Goal: Information Seeking & Learning: Learn about a topic

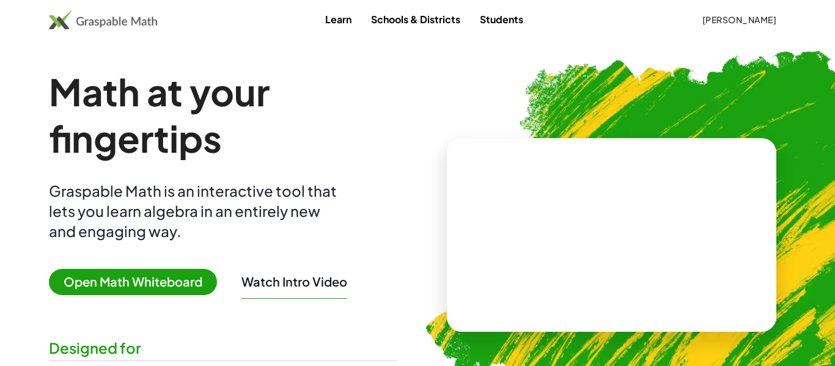
click at [352, 27] on link "Learn" at bounding box center [338, 19] width 46 height 23
click at [754, 27] on button "[PERSON_NAME]" at bounding box center [739, 20] width 94 height 22
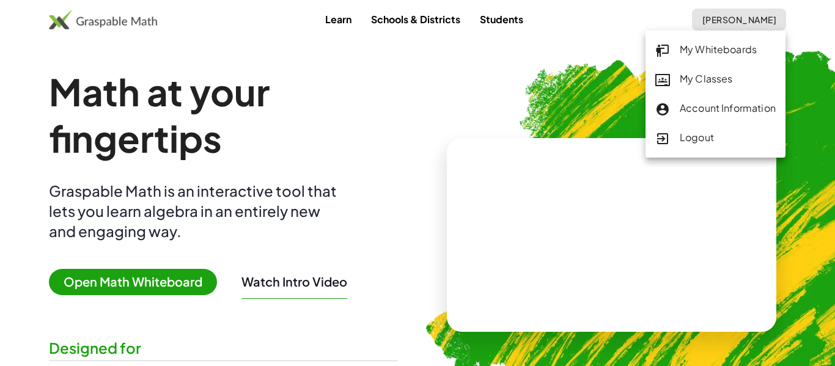
click at [737, 64] on link "My Whiteboards" at bounding box center [715, 49] width 140 height 29
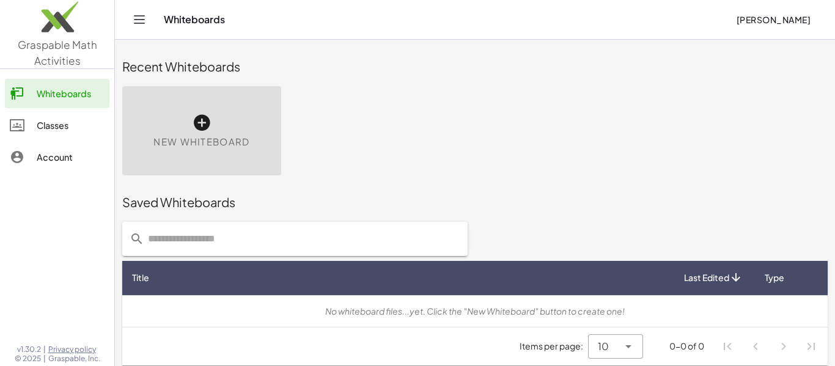
click at [743, 26] on button "[PERSON_NAME]" at bounding box center [773, 20] width 94 height 22
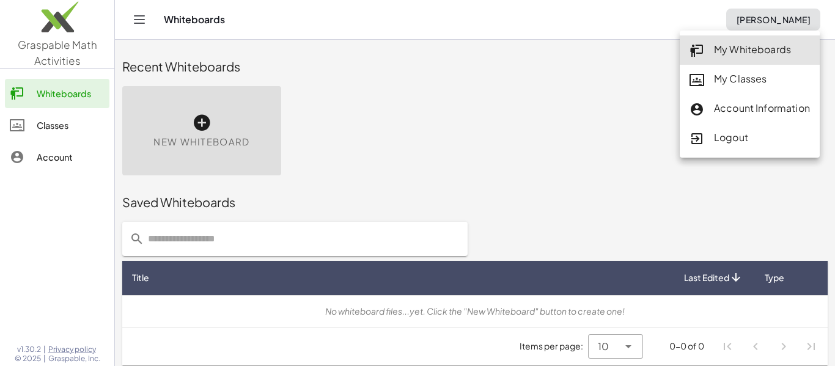
click at [735, 73] on div "My Classes" at bounding box center [749, 79] width 120 height 16
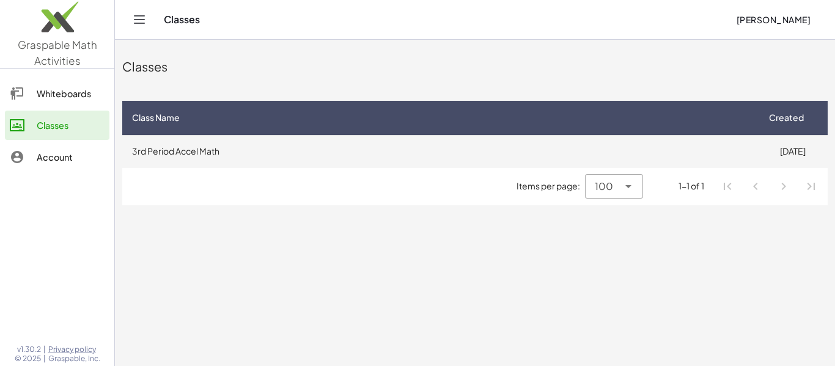
click at [492, 153] on td "3rd Period Accel Math" at bounding box center [439, 151] width 635 height 32
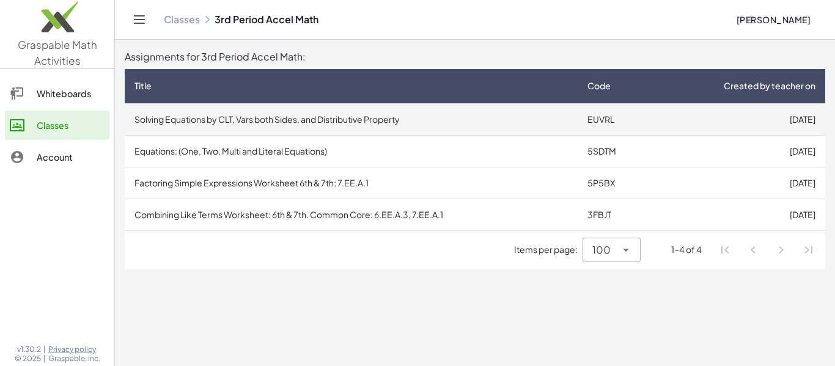
click at [468, 121] on td "Solving Equations by CLT, Vars both Sides, and Distributive Property" at bounding box center [351, 119] width 453 height 32
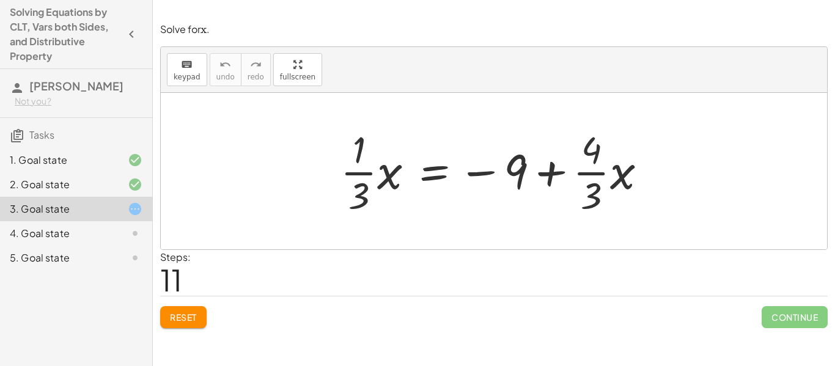
click at [503, 216] on div at bounding box center [498, 171] width 328 height 94
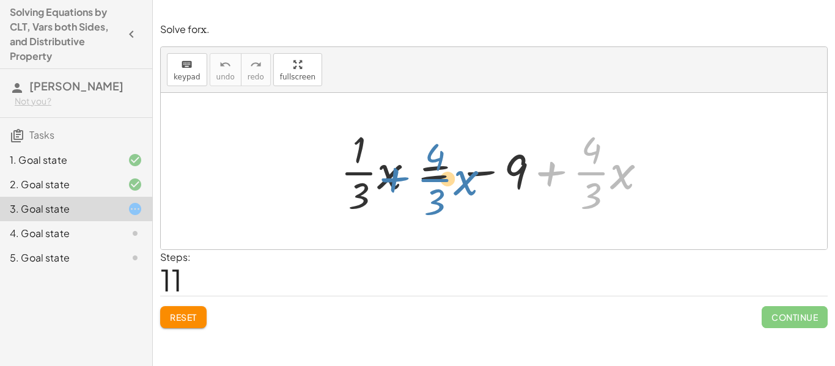
drag, startPoint x: 559, startPoint y: 186, endPoint x: 404, endPoint y: 193, distance: 154.7
click at [404, 193] on div at bounding box center [498, 171] width 328 height 94
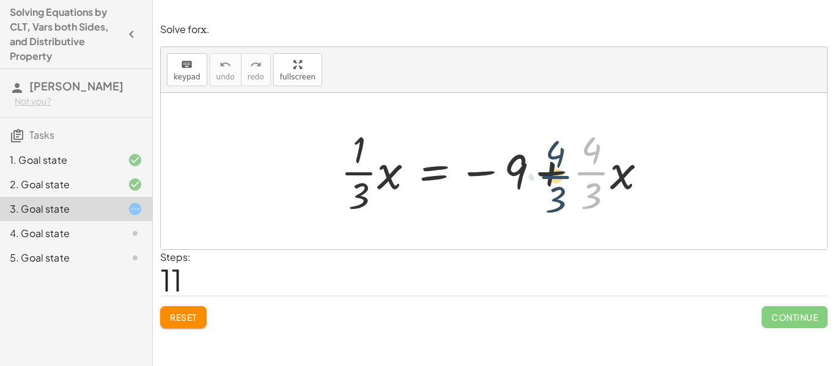
drag, startPoint x: 580, startPoint y: 173, endPoint x: 563, endPoint y: 172, distance: 17.8
click at [563, 172] on div at bounding box center [498, 171] width 328 height 94
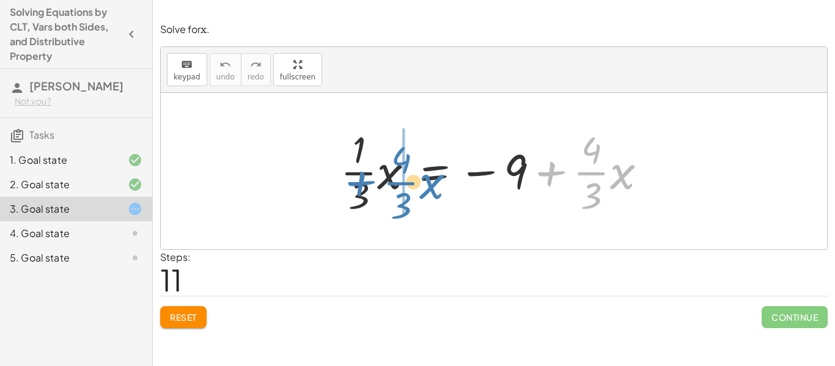
drag, startPoint x: 556, startPoint y: 168, endPoint x: 365, endPoint y: 178, distance: 190.9
click at [365, 178] on div at bounding box center [498, 171] width 328 height 94
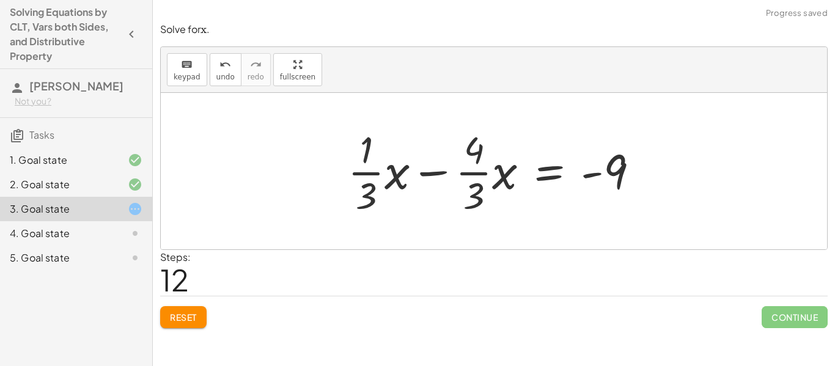
click at [439, 178] on div at bounding box center [498, 171] width 313 height 94
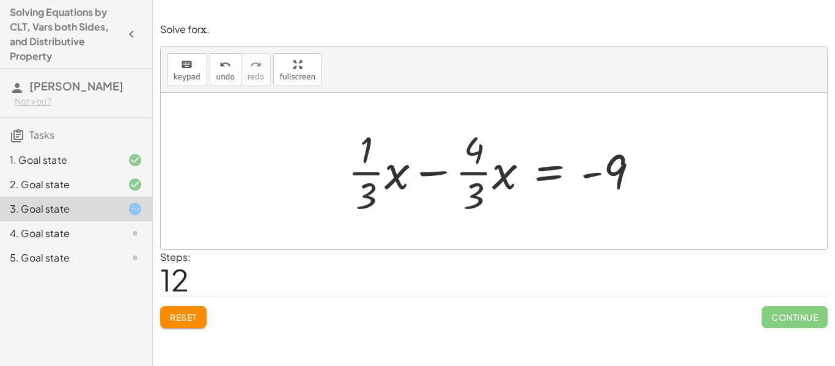
click at [439, 178] on div at bounding box center [498, 171] width 313 height 94
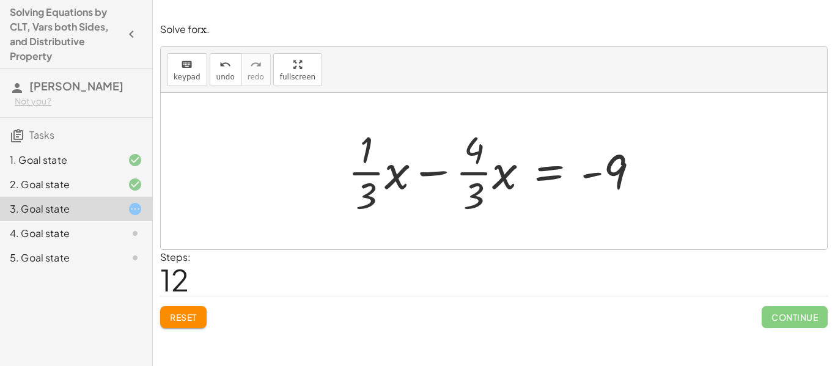
click at [439, 178] on div at bounding box center [498, 171] width 313 height 94
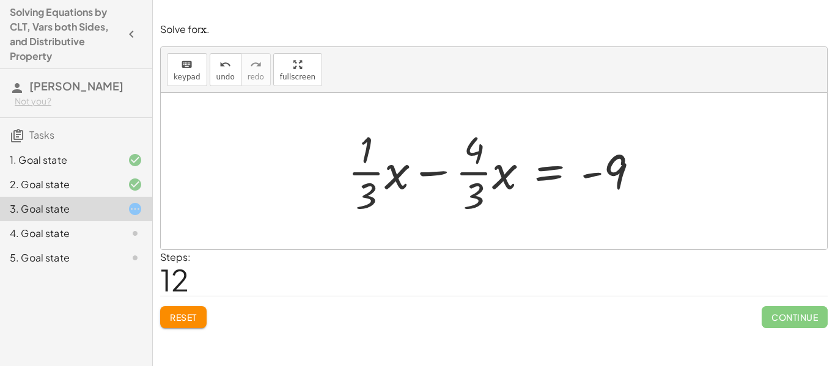
click at [439, 178] on div at bounding box center [498, 171] width 313 height 94
click at [434, 170] on div at bounding box center [498, 171] width 313 height 94
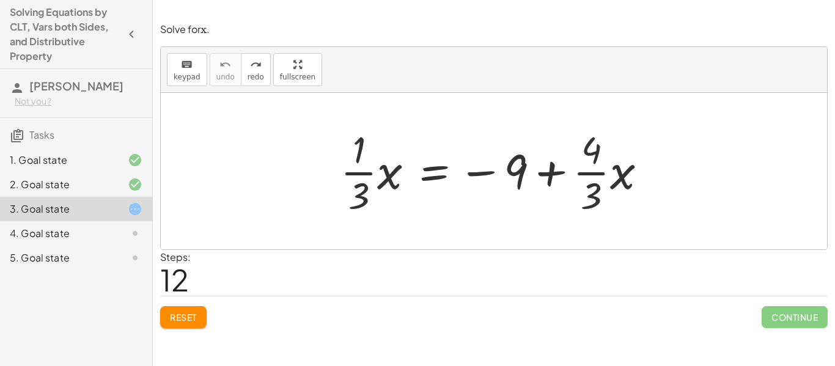
click at [182, 313] on span "Reset" at bounding box center [183, 317] width 27 height 11
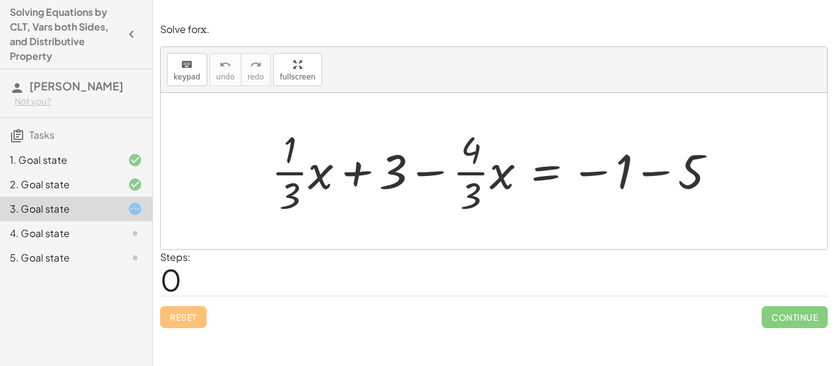
click at [643, 175] on div at bounding box center [498, 171] width 466 height 94
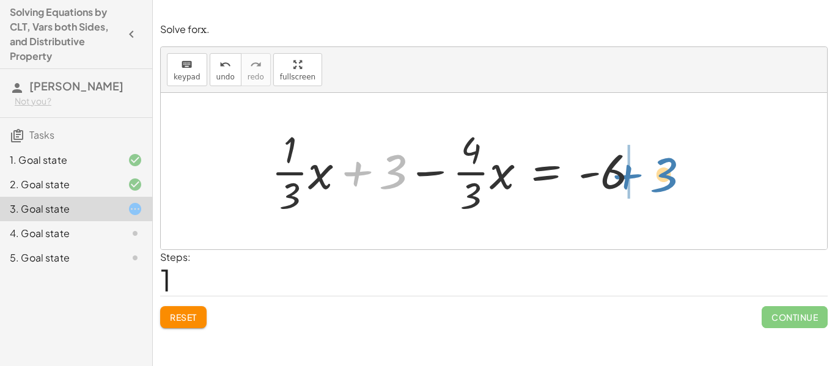
drag, startPoint x: 364, startPoint y: 170, endPoint x: 638, endPoint y: 173, distance: 274.3
click at [638, 173] on div at bounding box center [460, 171] width 390 height 94
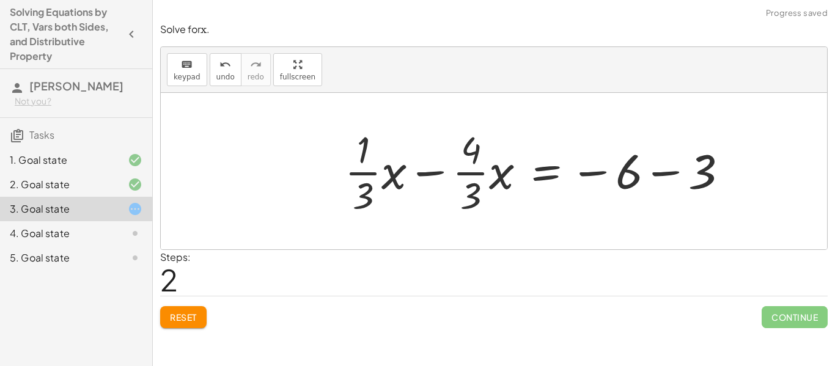
click at [647, 172] on div at bounding box center [540, 171] width 404 height 94
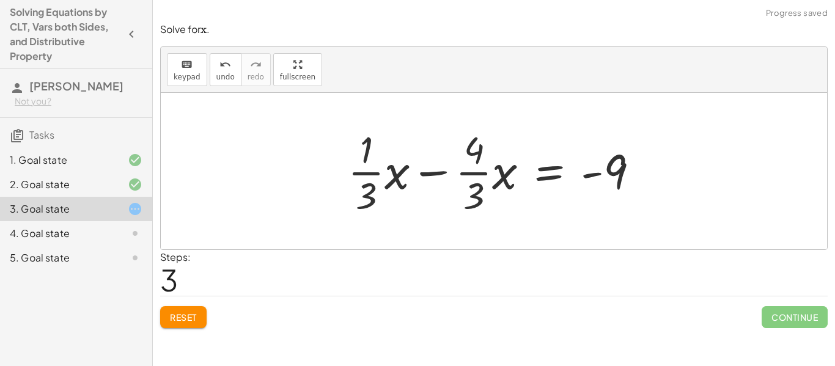
click at [432, 175] on div at bounding box center [498, 171] width 313 height 94
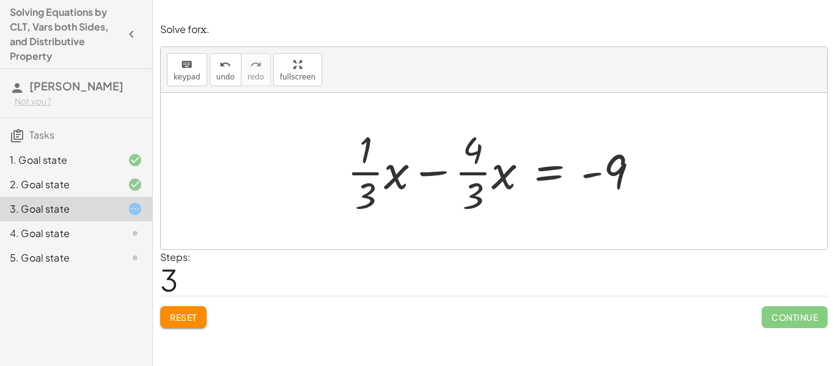
click at [432, 175] on div at bounding box center [498, 171] width 313 height 94
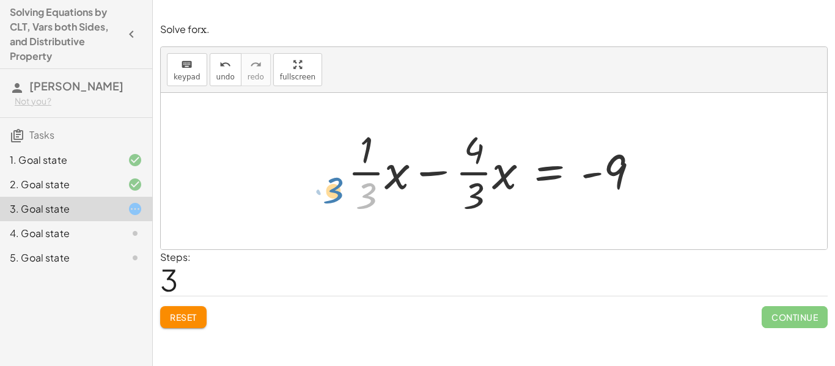
drag, startPoint x: 367, startPoint y: 194, endPoint x: 378, endPoint y: 188, distance: 13.4
click at [378, 188] on div at bounding box center [498, 171] width 313 height 94
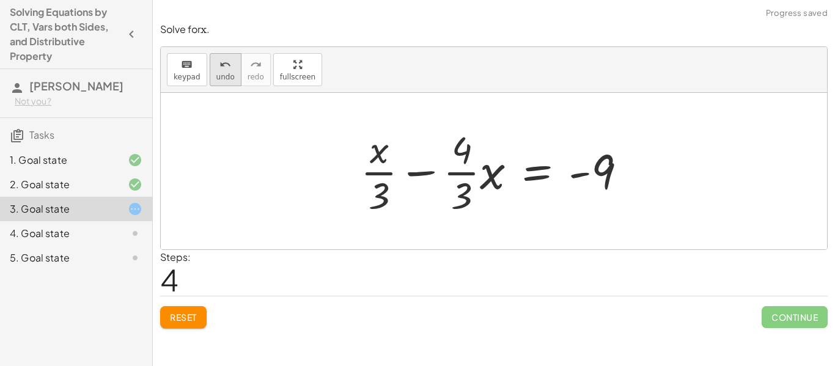
click at [226, 80] on span "undo" at bounding box center [225, 77] width 18 height 9
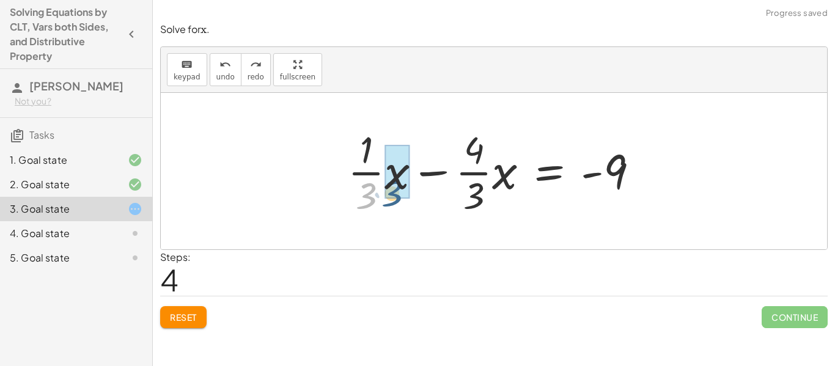
drag, startPoint x: 361, startPoint y: 198, endPoint x: 395, endPoint y: 197, distance: 33.6
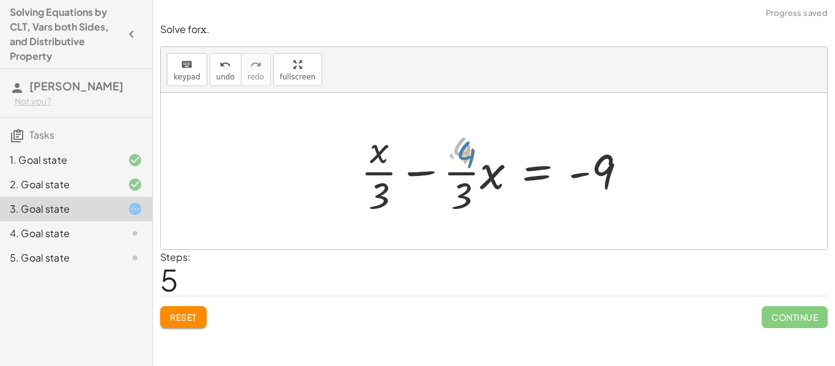
click at [460, 161] on div at bounding box center [498, 171] width 288 height 94
click at [466, 211] on div at bounding box center [498, 171] width 288 height 94
drag, startPoint x: 463, startPoint y: 203, endPoint x: 491, endPoint y: 188, distance: 32.3
click at [491, 188] on div at bounding box center [498, 171] width 288 height 94
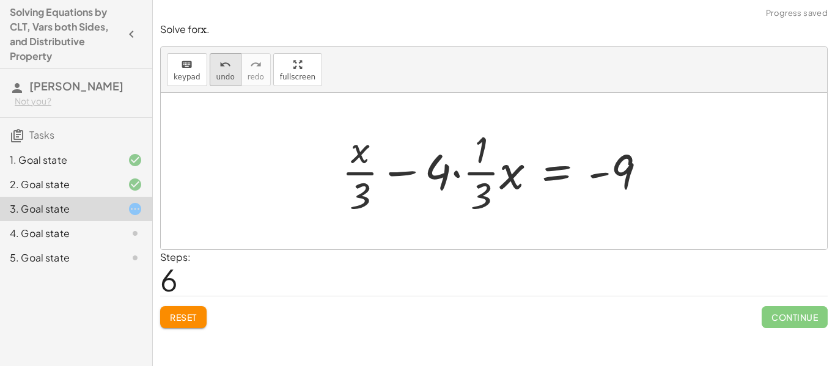
click at [230, 74] on span "undo" at bounding box center [225, 77] width 18 height 9
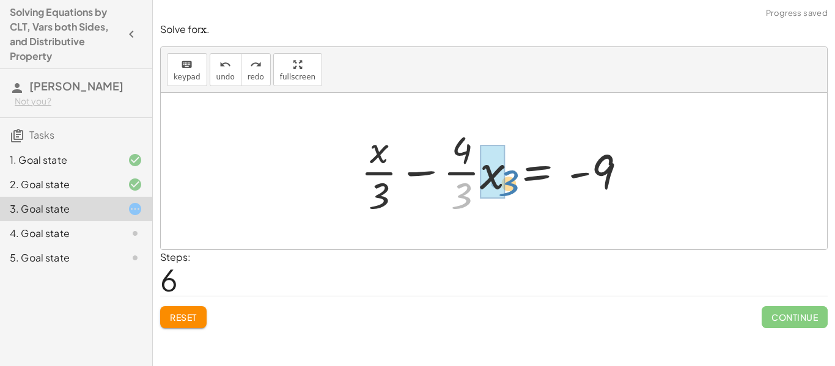
drag, startPoint x: 459, startPoint y: 196, endPoint x: 500, endPoint y: 181, distance: 42.9
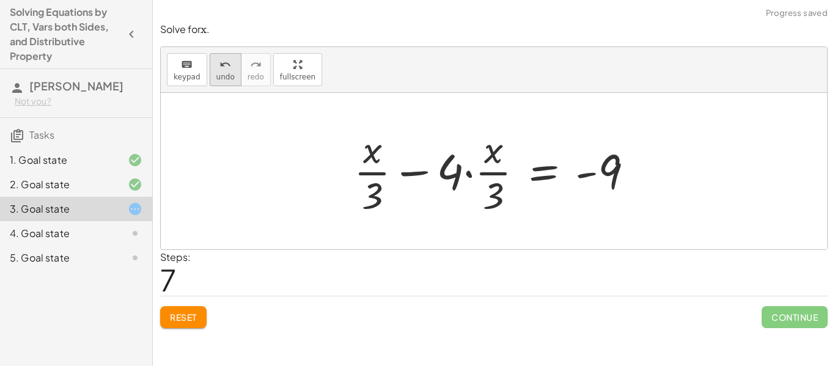
click at [230, 75] on span "undo" at bounding box center [225, 77] width 18 height 9
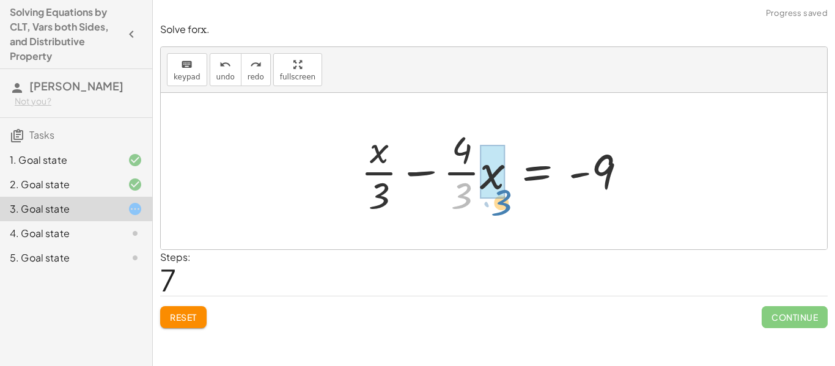
drag, startPoint x: 456, startPoint y: 211, endPoint x: 495, endPoint y: 216, distance: 39.5
click at [495, 216] on div at bounding box center [498, 171] width 288 height 94
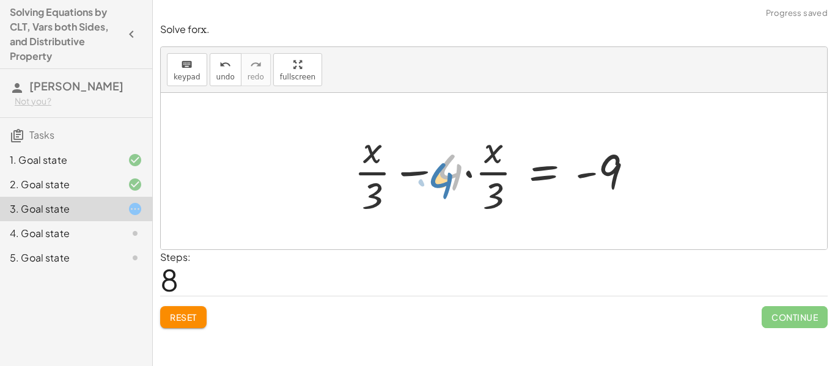
drag, startPoint x: 451, startPoint y: 172, endPoint x: 449, endPoint y: 181, distance: 8.7
click at [449, 181] on div at bounding box center [498, 171] width 301 height 94
click at [418, 177] on div at bounding box center [498, 171] width 301 height 94
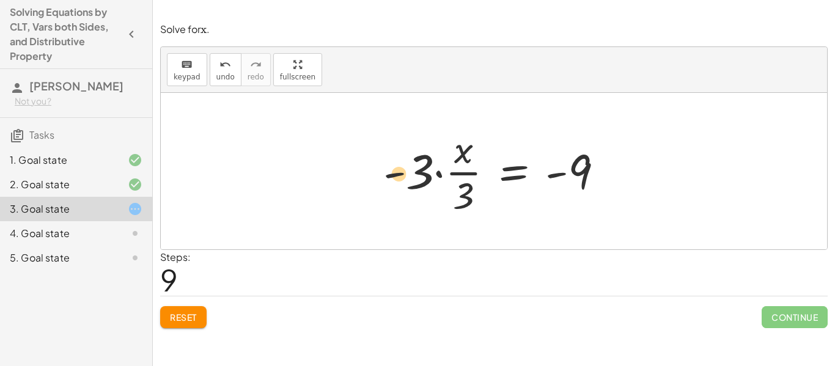
click at [400, 175] on div at bounding box center [498, 171] width 242 height 94
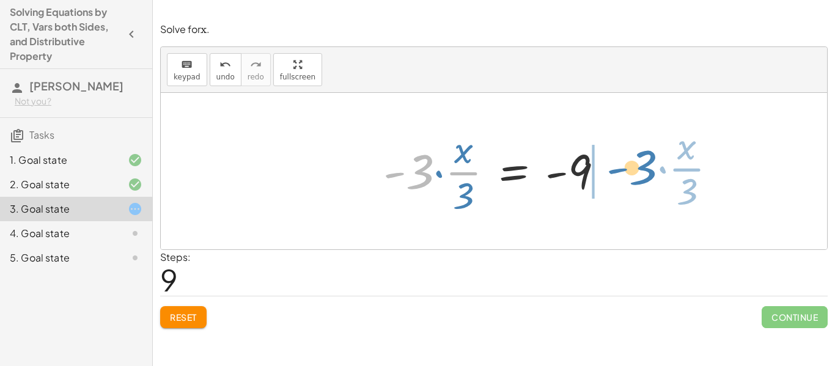
drag, startPoint x: 419, startPoint y: 174, endPoint x: 642, endPoint y: 170, distance: 223.6
click at [642, 170] on div "+ · · 1 · 3 · x + 3 − · · 4 · 3 · x = − 1 − 5 + · · 1 · 3 · x + 3 − · · 4 · 3 ·…" at bounding box center [494, 171] width 666 height 156
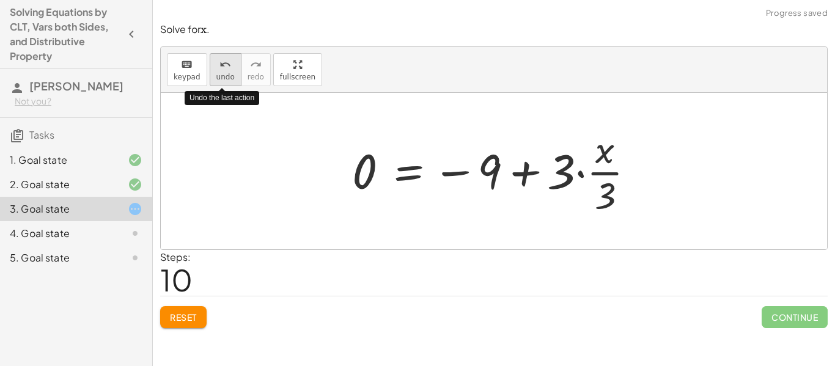
click at [227, 73] on span "undo" at bounding box center [225, 77] width 18 height 9
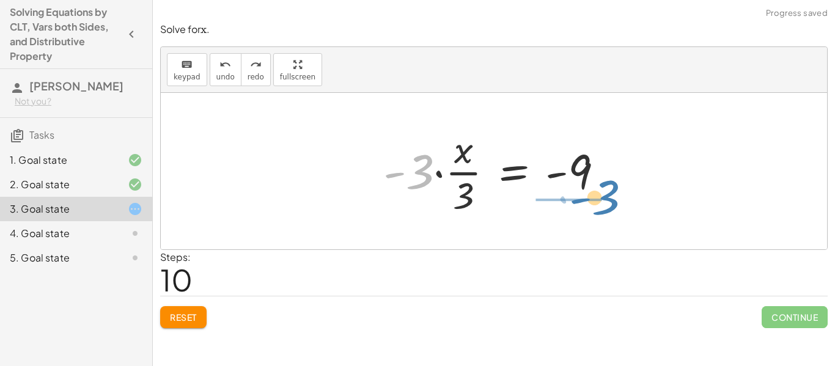
drag, startPoint x: 419, startPoint y: 164, endPoint x: 606, endPoint y: 195, distance: 189.5
click at [606, 195] on div at bounding box center [498, 171] width 242 height 94
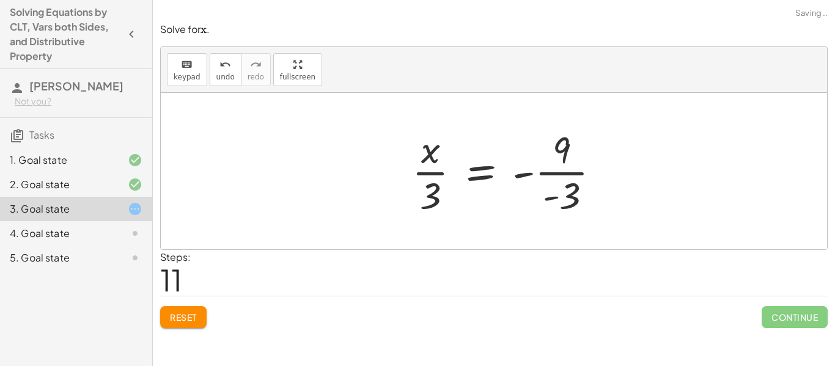
click at [604, 185] on div "+ · · 1 · 3 · x + 3 − · · 4 · 3 · x = − 1 − 5 + · · 1 · 3 · x + 3 − · · 4 · 3 ·…" at bounding box center [505, 171] width 225 height 100
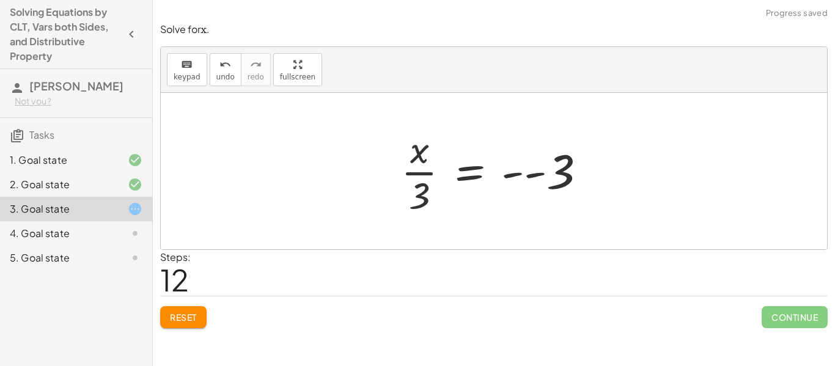
click at [554, 178] on div at bounding box center [498, 171] width 207 height 94
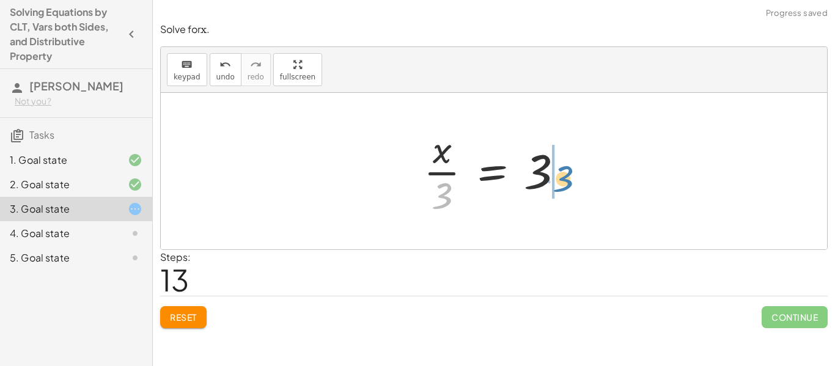
drag, startPoint x: 439, startPoint y: 190, endPoint x: 560, endPoint y: 173, distance: 121.6
click at [560, 173] on div at bounding box center [498, 171] width 162 height 94
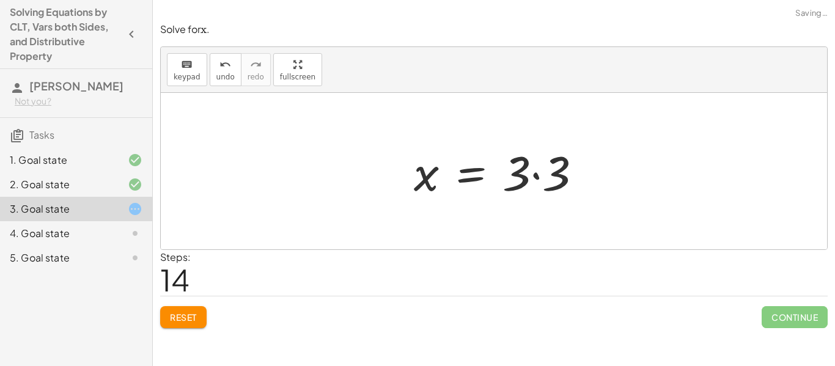
click at [557, 175] on div at bounding box center [502, 171] width 189 height 63
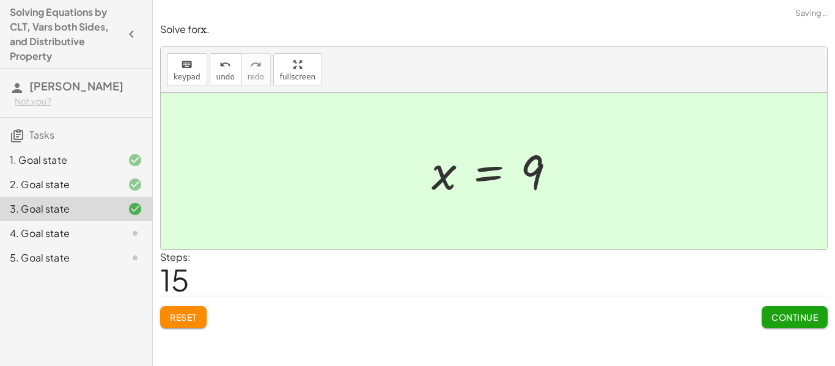
click at [767, 312] on button "Continue" at bounding box center [794, 317] width 66 height 22
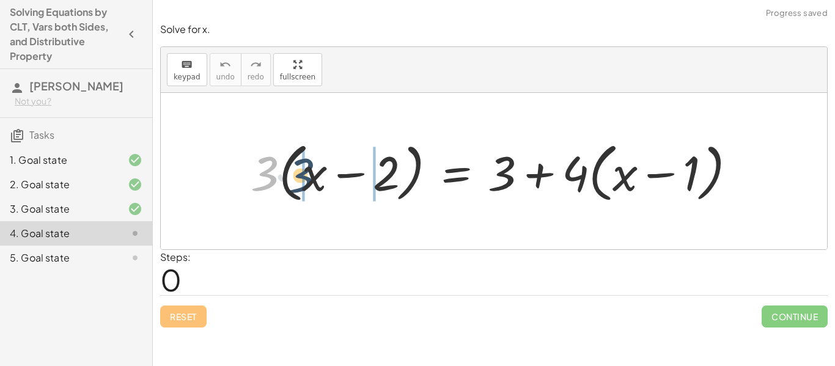
drag, startPoint x: 270, startPoint y: 181, endPoint x: 306, endPoint y: 183, distance: 36.1
click at [306, 183] on div at bounding box center [497, 171] width 507 height 70
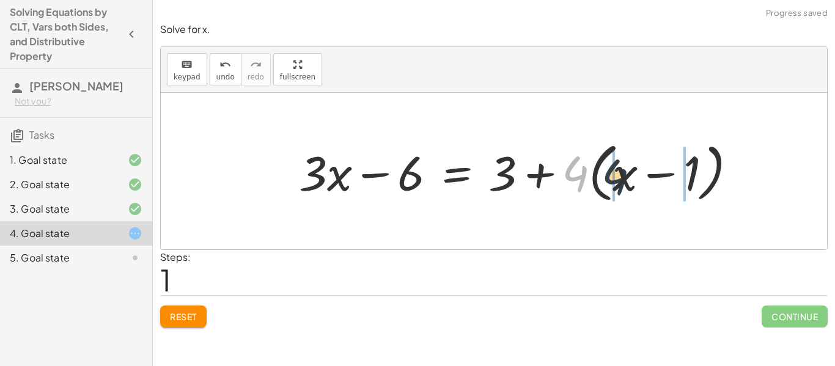
drag, startPoint x: 565, startPoint y: 177, endPoint x: 608, endPoint y: 180, distance: 43.5
click at [608, 180] on div at bounding box center [522, 171] width 459 height 70
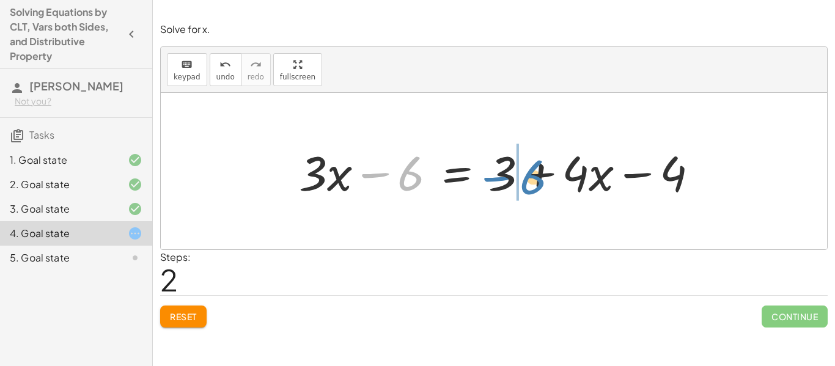
drag, startPoint x: 397, startPoint y: 181, endPoint x: 518, endPoint y: 185, distance: 121.0
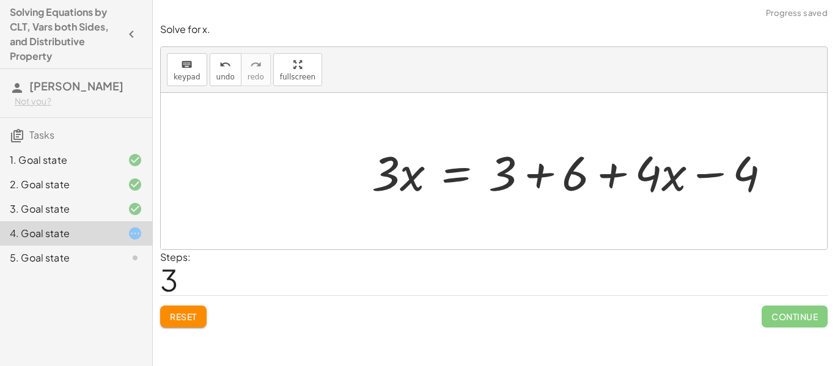
click at [534, 178] on div at bounding box center [575, 171] width 421 height 63
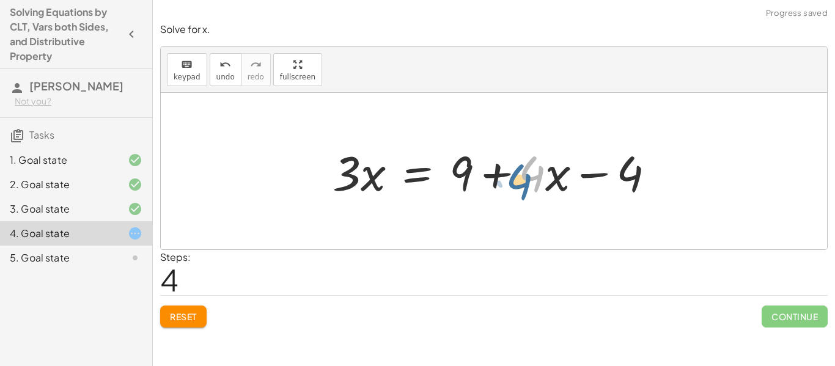
drag, startPoint x: 532, startPoint y: 182, endPoint x: 527, endPoint y: 188, distance: 7.0
click at [527, 188] on div at bounding box center [498, 171] width 344 height 63
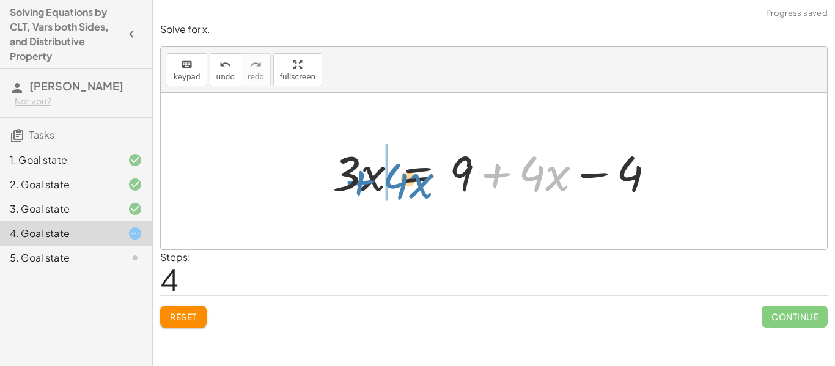
drag, startPoint x: 503, startPoint y: 179, endPoint x: 364, endPoint y: 187, distance: 140.1
click at [364, 187] on div at bounding box center [498, 171] width 344 height 63
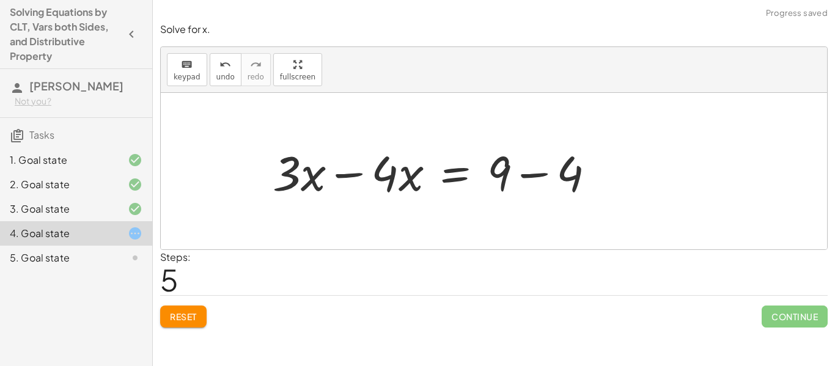
click at [317, 175] on div "· 3 · ( + x − 2 ) = + 3 + · 4 · ( + x − 1 ) + · 3 · x − · 3 · 2 = + 3 + · 4 · (…" at bounding box center [433, 171] width 359 height 69
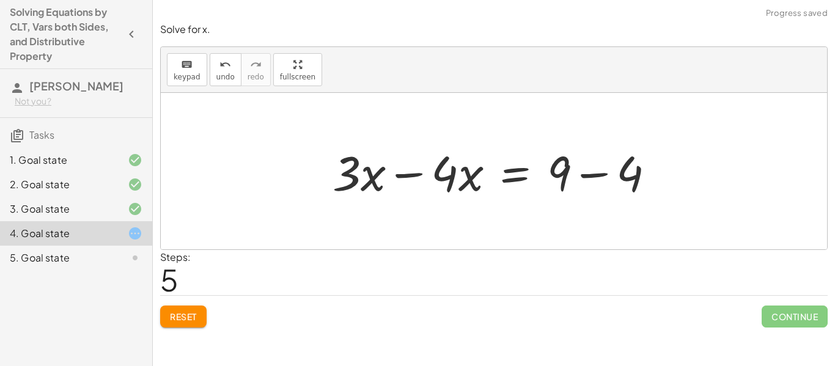
click at [470, 175] on div at bounding box center [498, 171] width 344 height 63
click at [431, 177] on div at bounding box center [498, 171] width 344 height 63
click at [412, 172] on div at bounding box center [498, 171] width 344 height 63
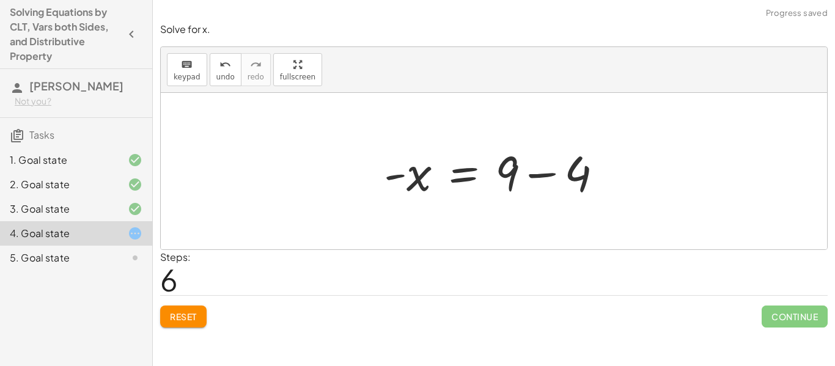
click at [538, 177] on div at bounding box center [498, 171] width 241 height 63
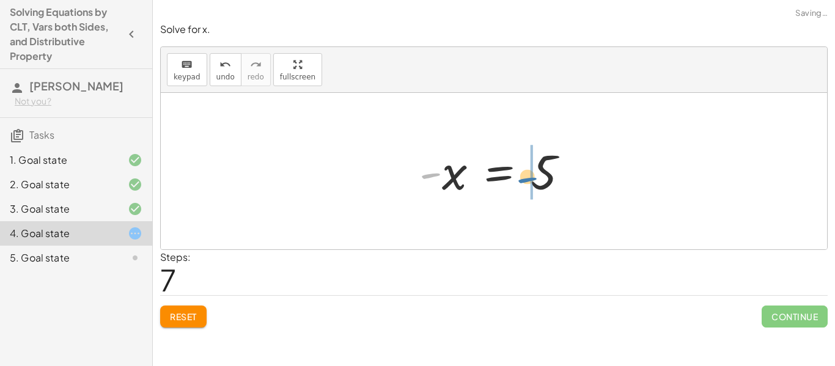
drag, startPoint x: 428, startPoint y: 177, endPoint x: 525, endPoint y: 181, distance: 97.9
click at [525, 181] on div at bounding box center [498, 171] width 171 height 60
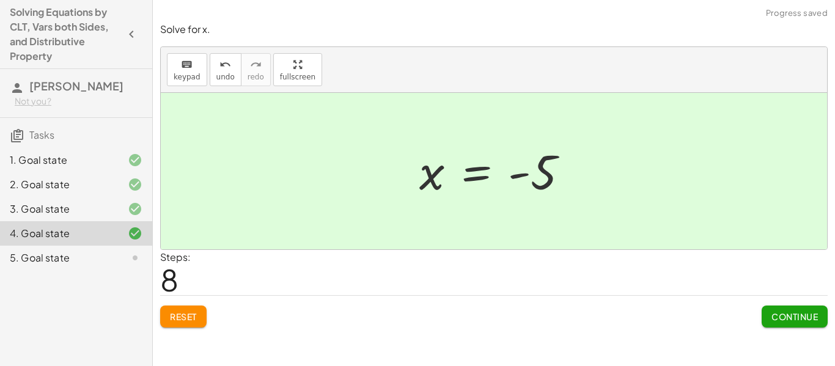
click at [789, 320] on span "Continue" at bounding box center [794, 316] width 46 height 11
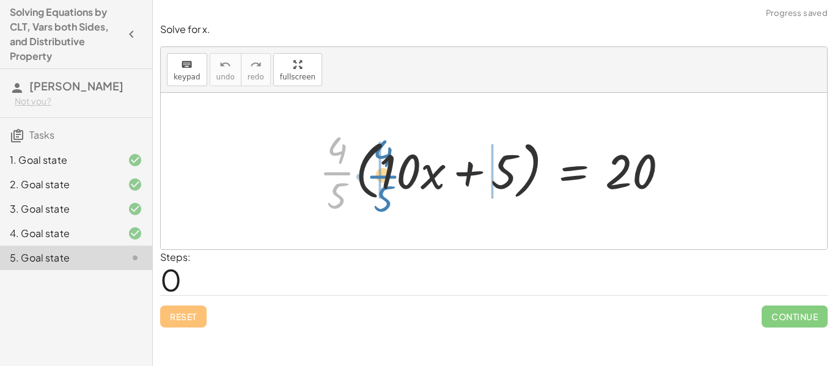
drag, startPoint x: 330, startPoint y: 174, endPoint x: 369, endPoint y: 177, distance: 39.3
click at [369, 177] on div at bounding box center [498, 171] width 371 height 94
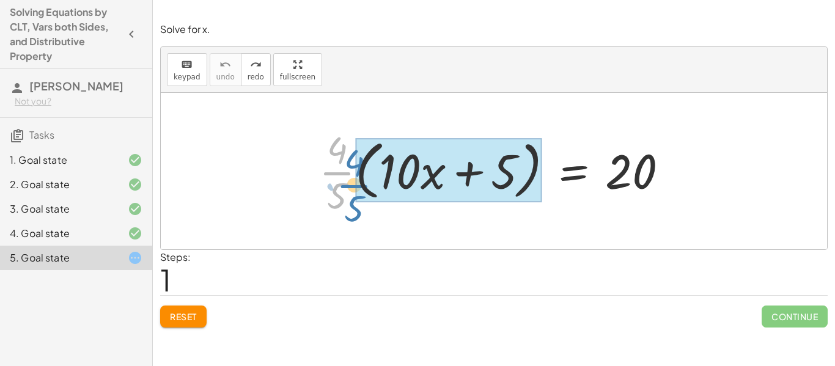
drag, startPoint x: 341, startPoint y: 168, endPoint x: 359, endPoint y: 179, distance: 20.9
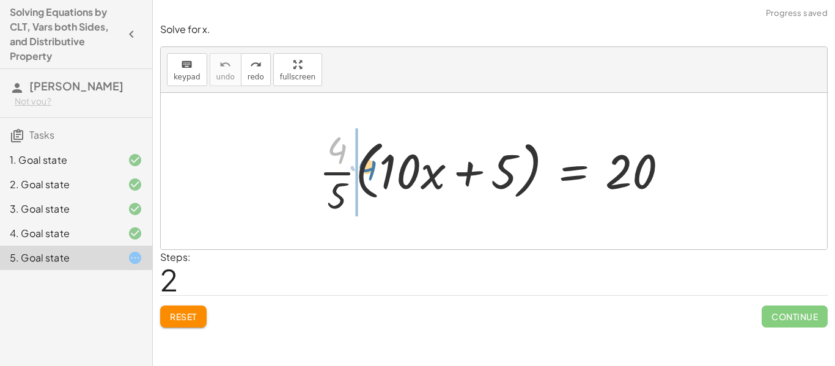
drag, startPoint x: 335, startPoint y: 157, endPoint x: 340, endPoint y: 166, distance: 10.2
click at [340, 166] on div at bounding box center [498, 171] width 371 height 94
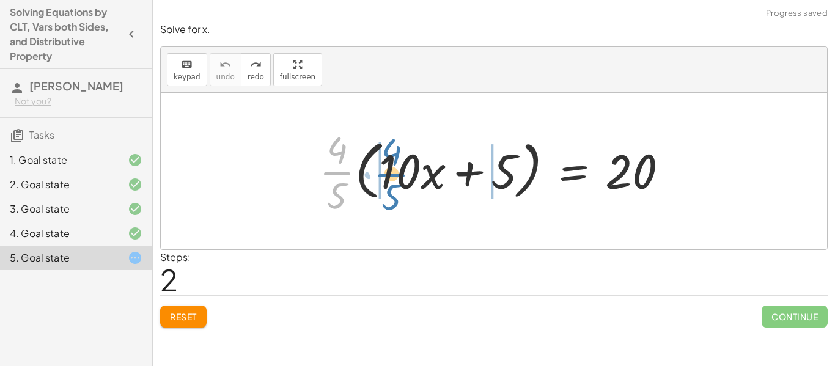
drag, startPoint x: 343, startPoint y: 176, endPoint x: 395, endPoint y: 177, distance: 51.9
click at [395, 177] on div at bounding box center [498, 171] width 371 height 94
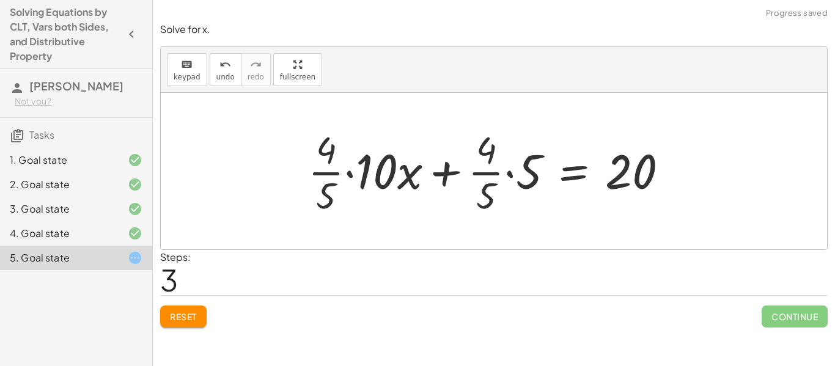
click at [363, 179] on div at bounding box center [493, 171] width 382 height 94
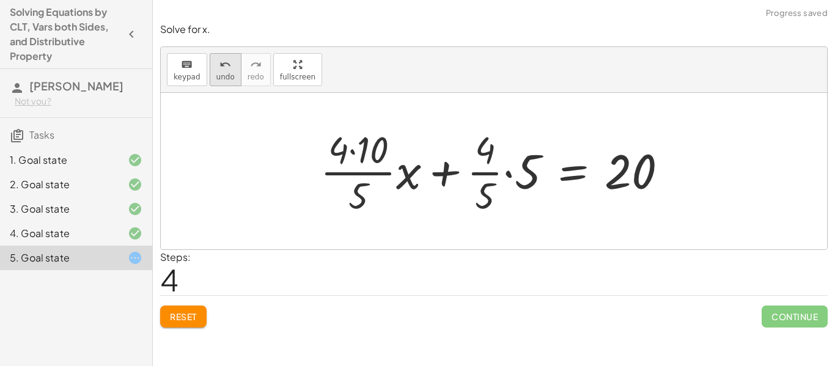
click at [229, 65] on div "undo" at bounding box center [225, 64] width 18 height 15
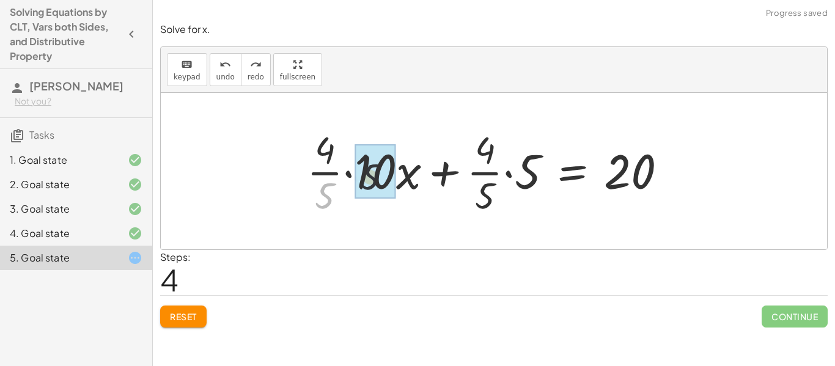
drag, startPoint x: 327, startPoint y: 198, endPoint x: 381, endPoint y: 176, distance: 58.1
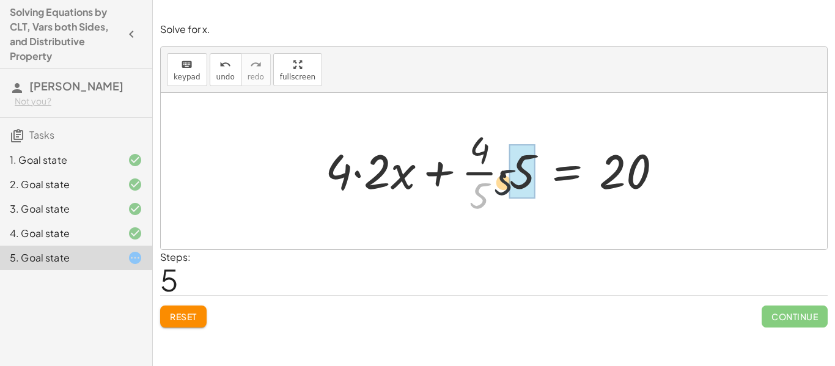
drag, startPoint x: 475, startPoint y: 202, endPoint x: 509, endPoint y: 180, distance: 40.7
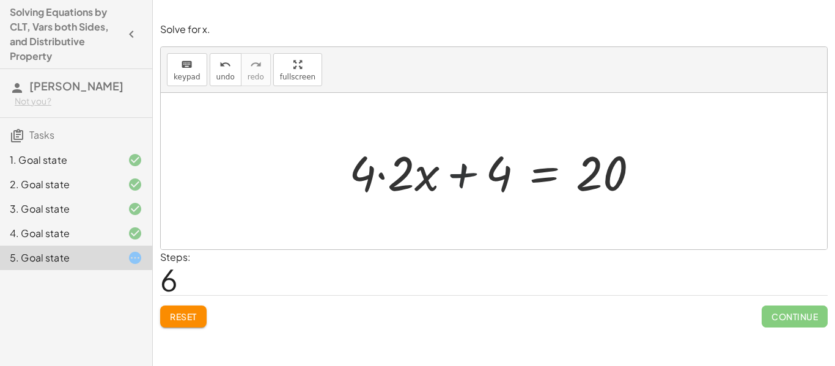
drag, startPoint x: 456, startPoint y: 176, endPoint x: 557, endPoint y: 200, distance: 103.6
click at [557, 200] on div at bounding box center [499, 171] width 312 height 63
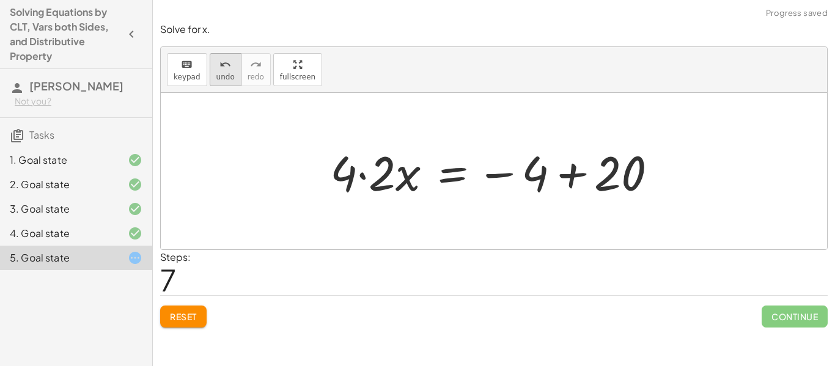
click at [231, 75] on button "undo undo" at bounding box center [226, 69] width 32 height 33
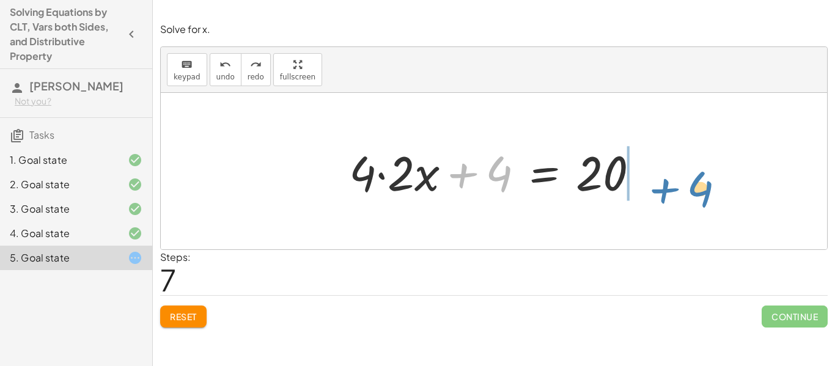
drag, startPoint x: 466, startPoint y: 170, endPoint x: 662, endPoint y: 166, distance: 196.2
click at [662, 166] on div "· · 4 · 5 · ( + · 10 · x + 5 ) = 20 + · · [DATE] · x + · · 4 · 5 · 5 = 20 + · 4…" at bounding box center [494, 171] width 666 height 156
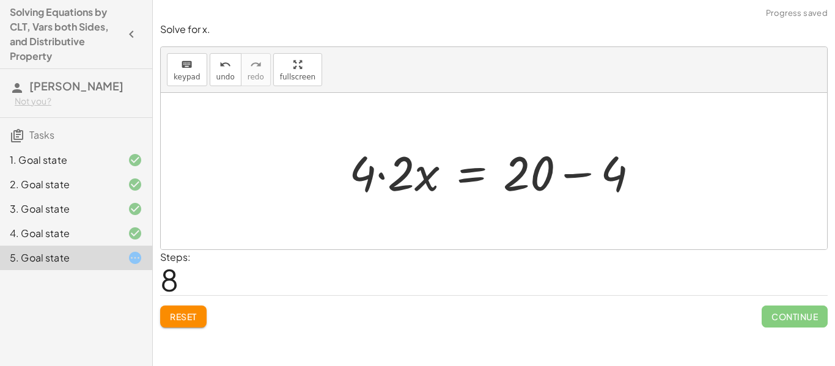
click at [580, 174] on div at bounding box center [499, 171] width 312 height 63
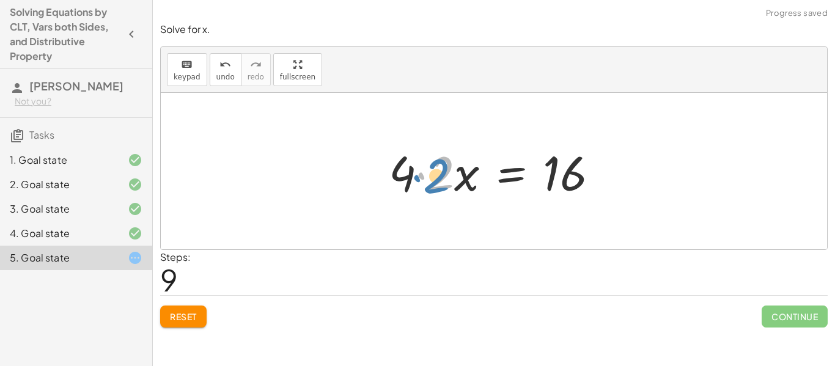
drag, startPoint x: 423, startPoint y: 167, endPoint x: 417, endPoint y: 167, distance: 6.1
click at [417, 167] on div at bounding box center [498, 171] width 232 height 63
drag, startPoint x: 413, startPoint y: 169, endPoint x: 419, endPoint y: 157, distance: 13.4
click at [419, 157] on div at bounding box center [498, 171] width 232 height 63
click at [419, 174] on div at bounding box center [498, 171] width 232 height 63
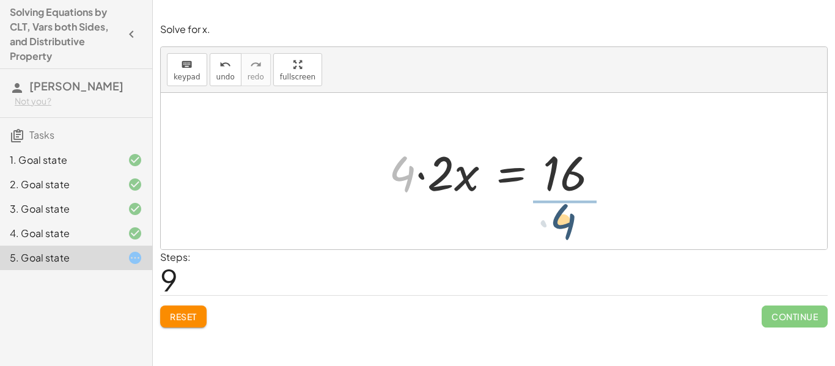
drag, startPoint x: 404, startPoint y: 177, endPoint x: 571, endPoint y: 227, distance: 174.0
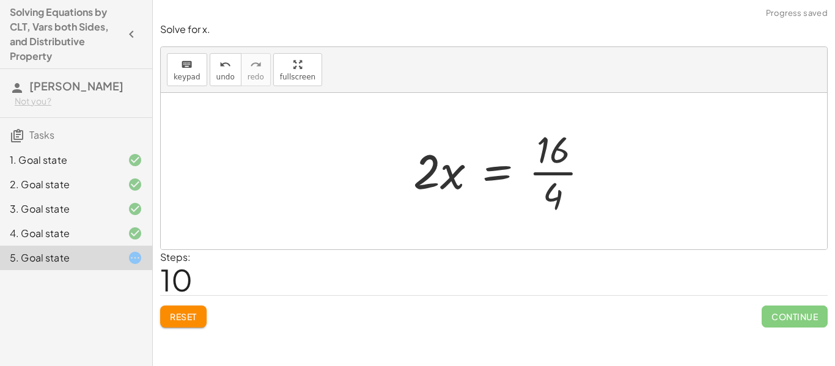
click at [566, 178] on div at bounding box center [506, 171] width 198 height 94
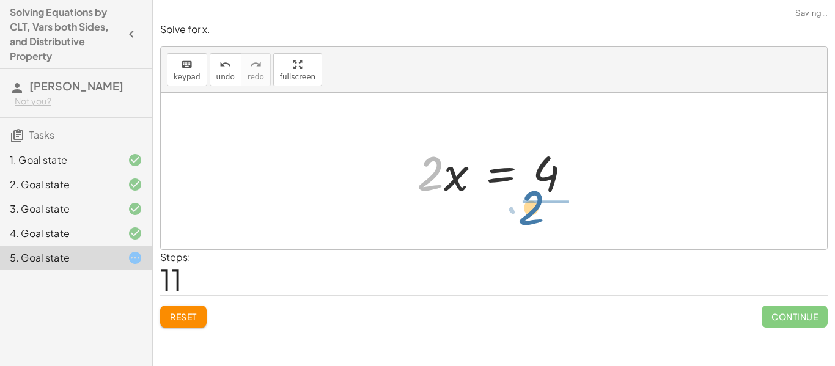
drag, startPoint x: 426, startPoint y: 184, endPoint x: 538, endPoint y: 224, distance: 118.7
click at [538, 224] on div "· · 4 · 5 · ( + · 10 · x + 5 ) = 20 + · · [DATE] · x + · · 4 · 5 · 5 = 20 + · 4…" at bounding box center [494, 171] width 666 height 156
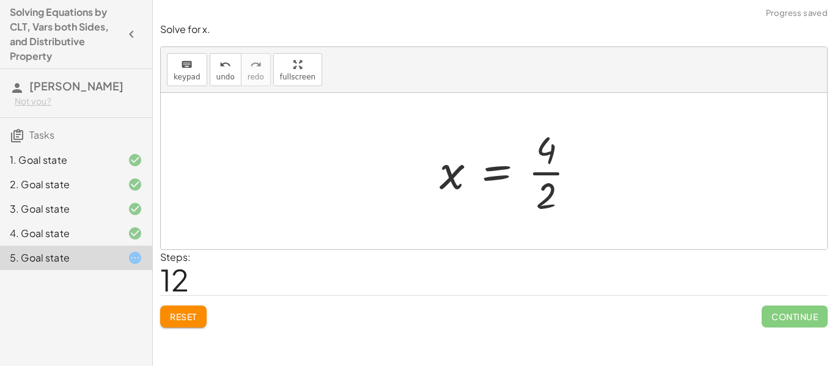
click at [547, 186] on div at bounding box center [512, 171] width 158 height 94
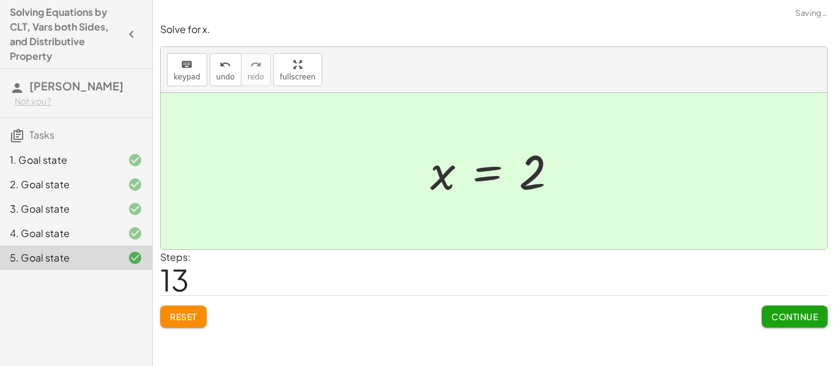
click at [781, 313] on span "Continue" at bounding box center [794, 316] width 46 height 11
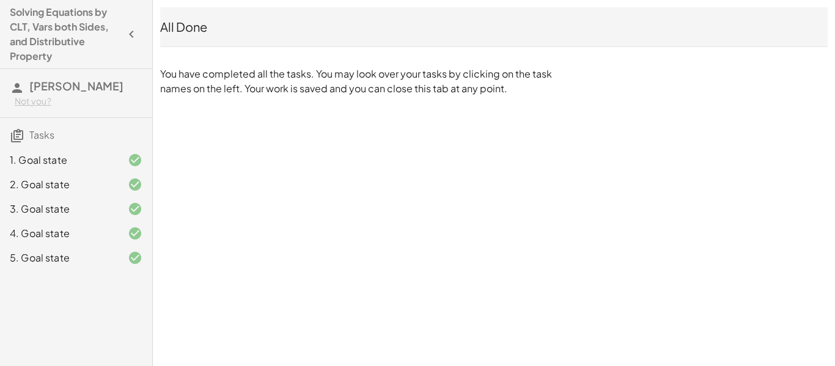
click at [127, 29] on icon "button" at bounding box center [131, 34] width 15 height 15
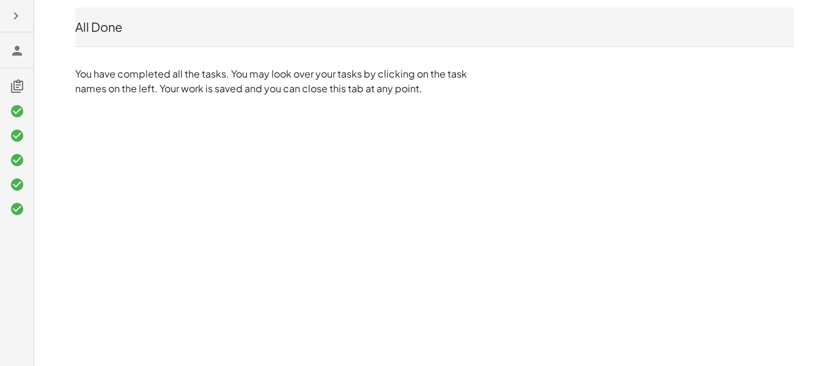
click at [23, 22] on button "button" at bounding box center [16, 16] width 22 height 22
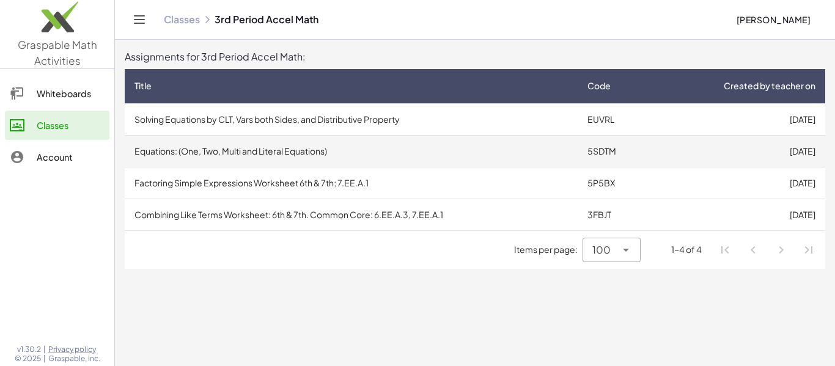
click at [519, 153] on td "Equations: (One, Two, Multi and Literal Equations)" at bounding box center [351, 151] width 453 height 32
